Goal: Navigation & Orientation: Find specific page/section

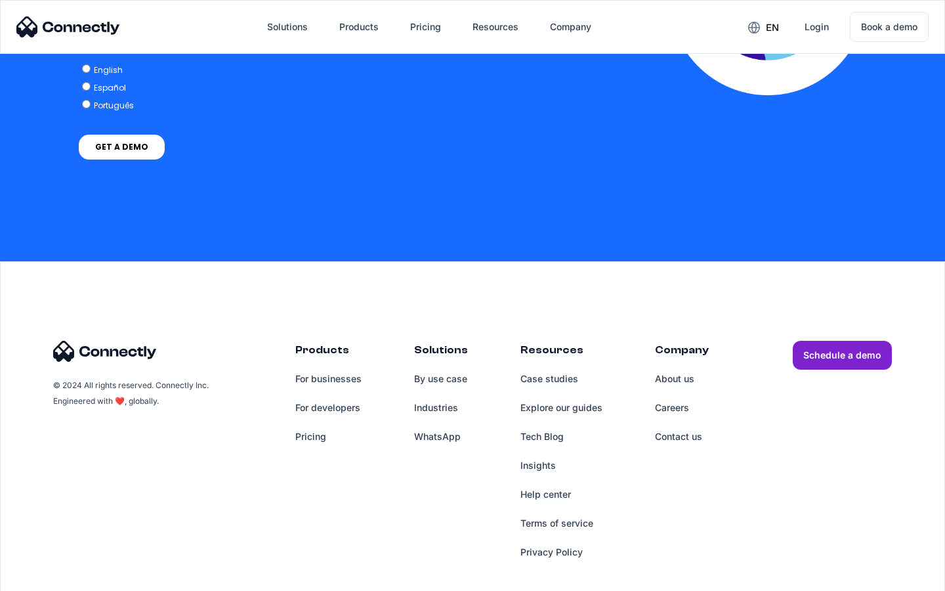
scroll to position [2681, 0]
